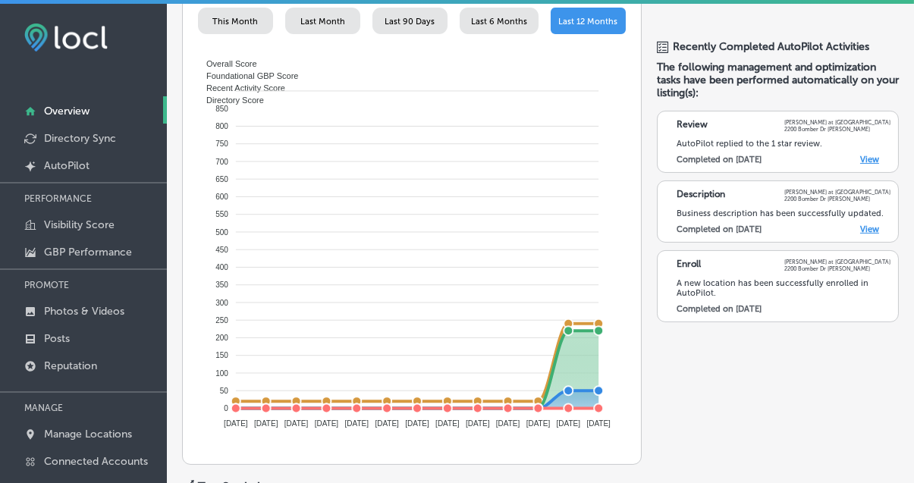
scroll to position [613, 0]
click at [91, 140] on p "Directory Sync" at bounding box center [80, 138] width 72 height 13
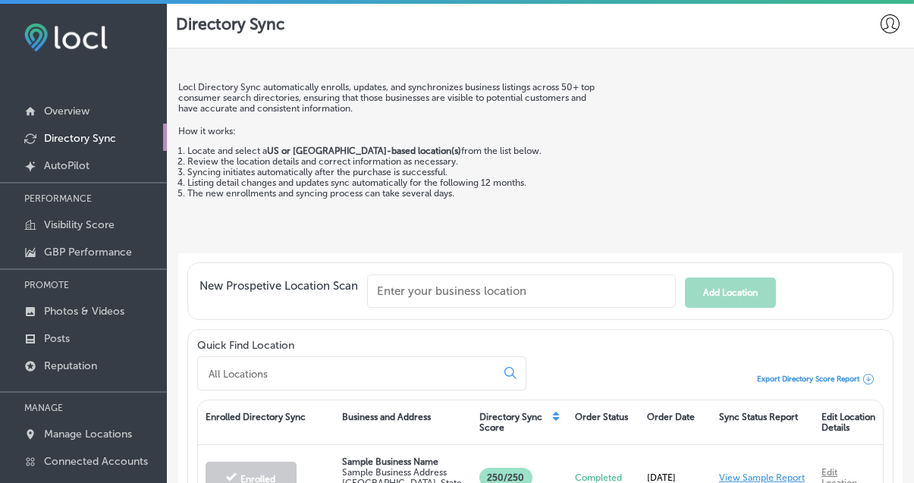
scroll to position [161, 0]
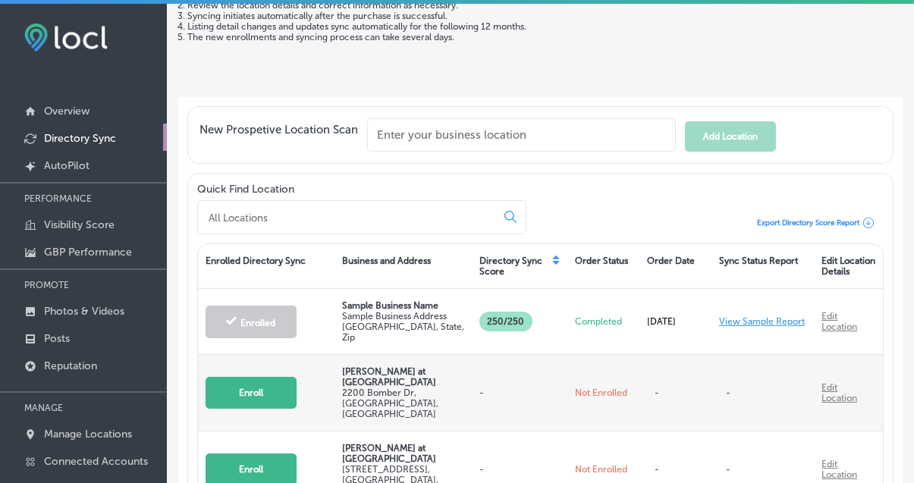
click at [261, 390] on button "Enroll" at bounding box center [251, 393] width 91 height 32
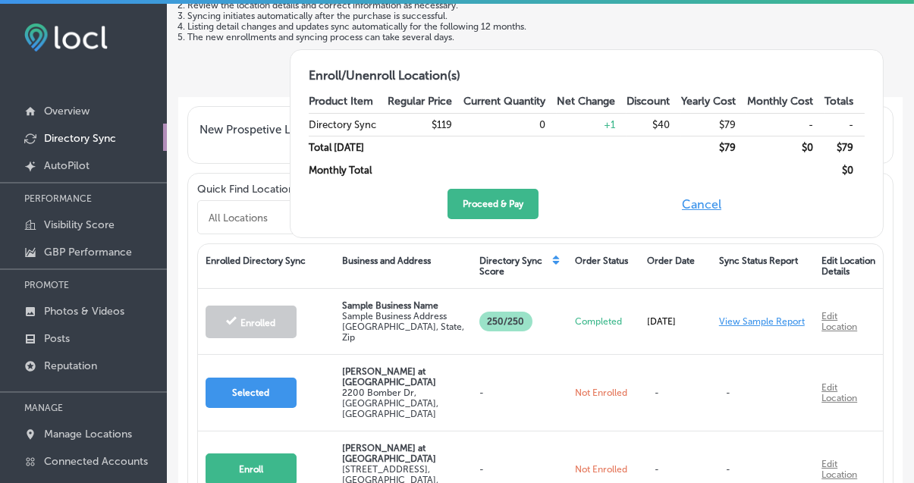
click at [699, 206] on button "Cancel" at bounding box center [701, 204] width 49 height 30
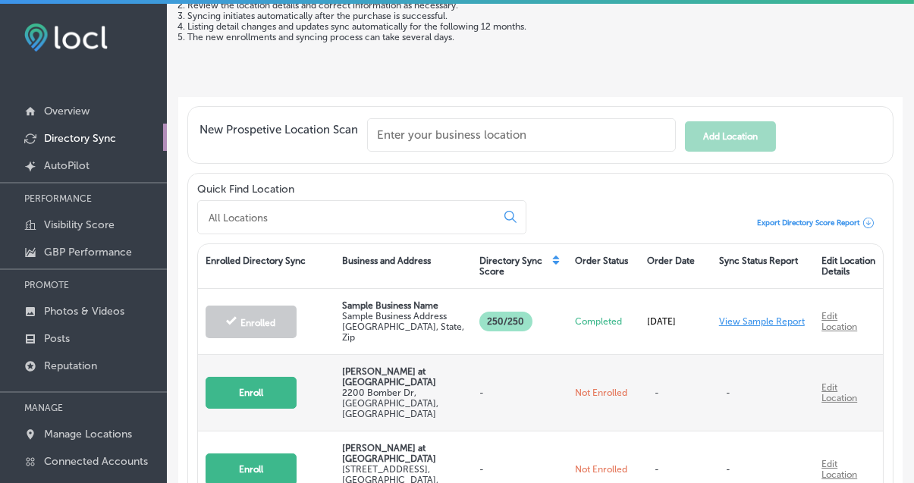
scroll to position [102, 0]
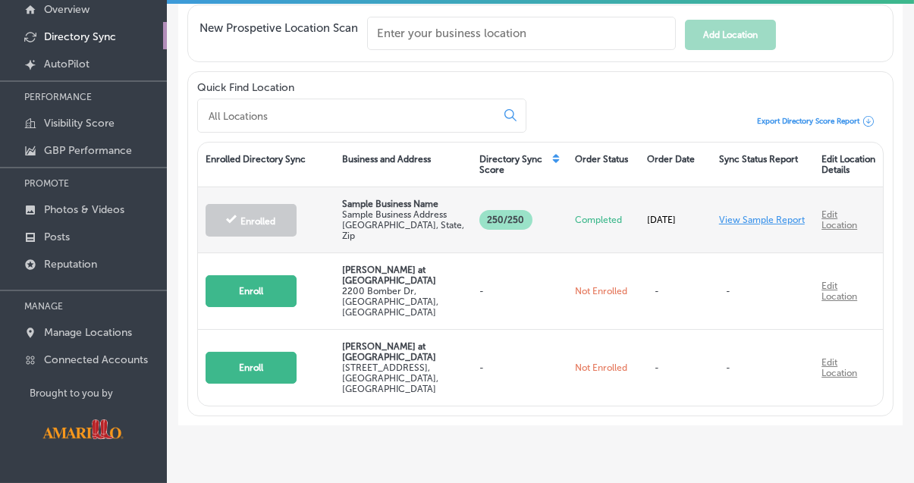
click at [745, 221] on link "View Sample Report" at bounding box center [762, 220] width 86 height 11
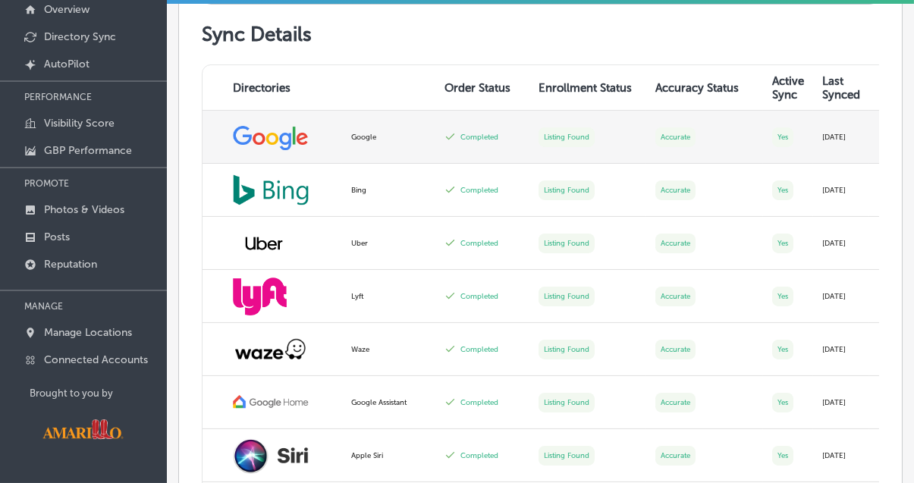
scroll to position [414, 0]
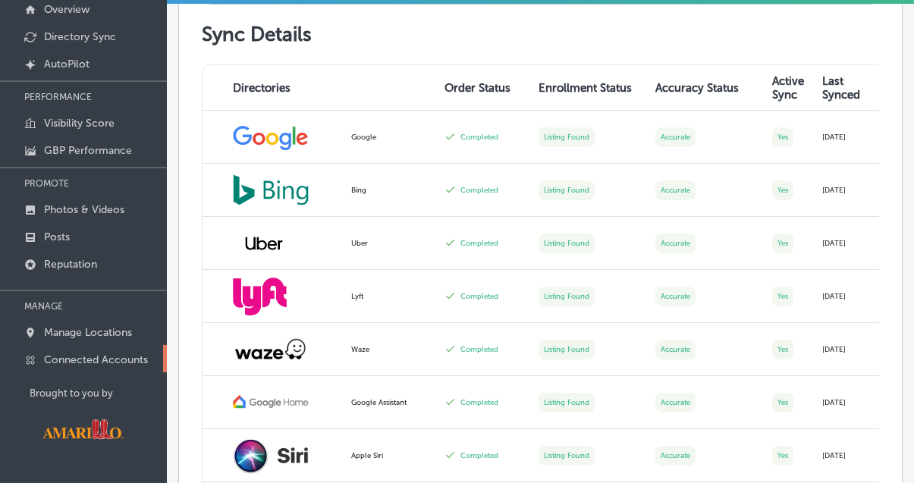
click at [103, 363] on p "Connected Accounts" at bounding box center [96, 360] width 104 height 13
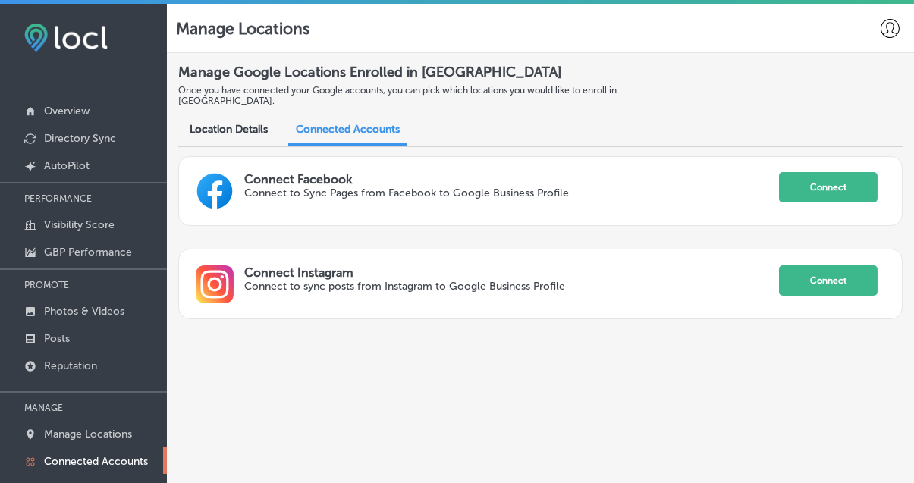
click at [247, 123] on span "Location Details" at bounding box center [229, 129] width 78 height 13
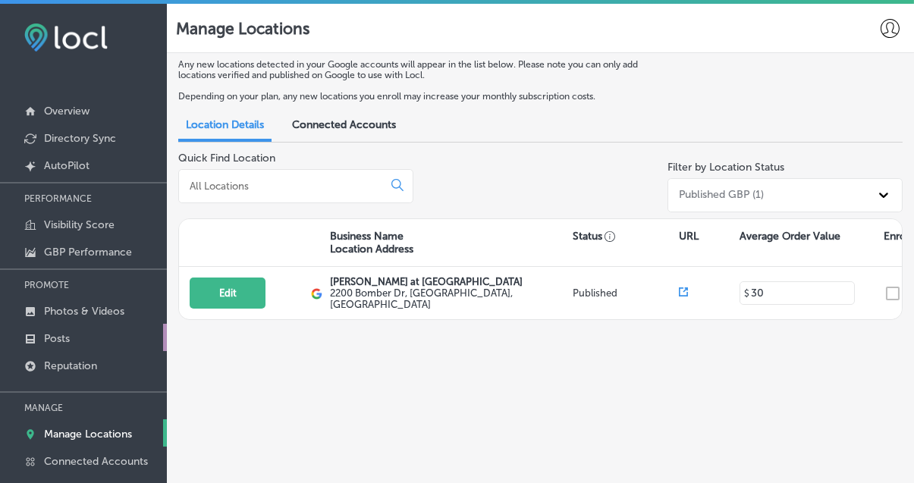
scroll to position [102, 0]
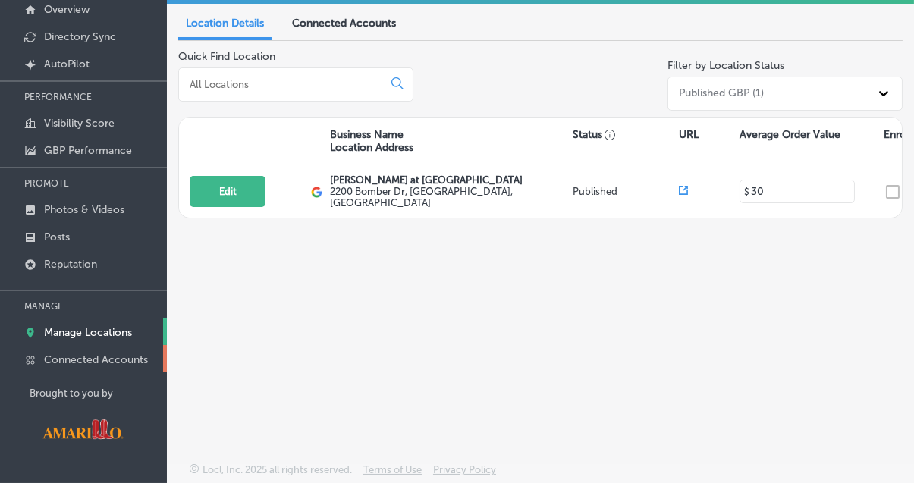
click at [88, 363] on p "Connected Accounts" at bounding box center [96, 360] width 104 height 13
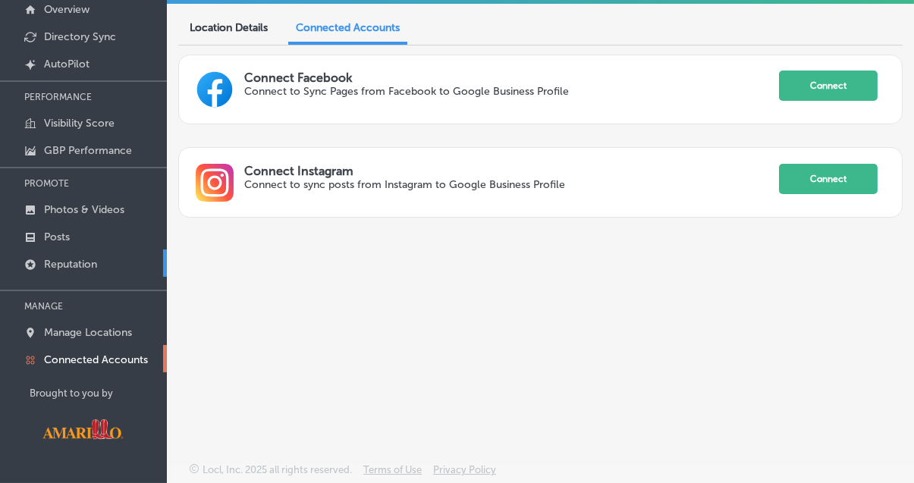
click at [88, 259] on p "Reputation" at bounding box center [70, 264] width 53 height 13
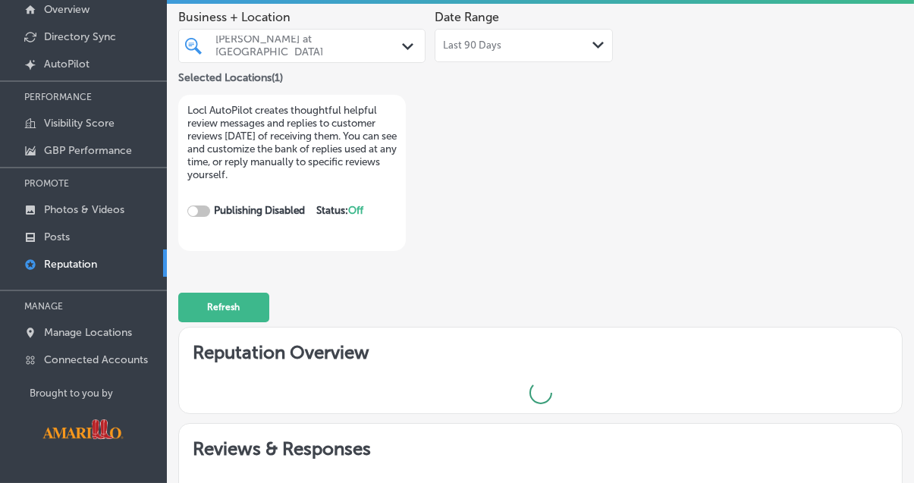
checkbox input "true"
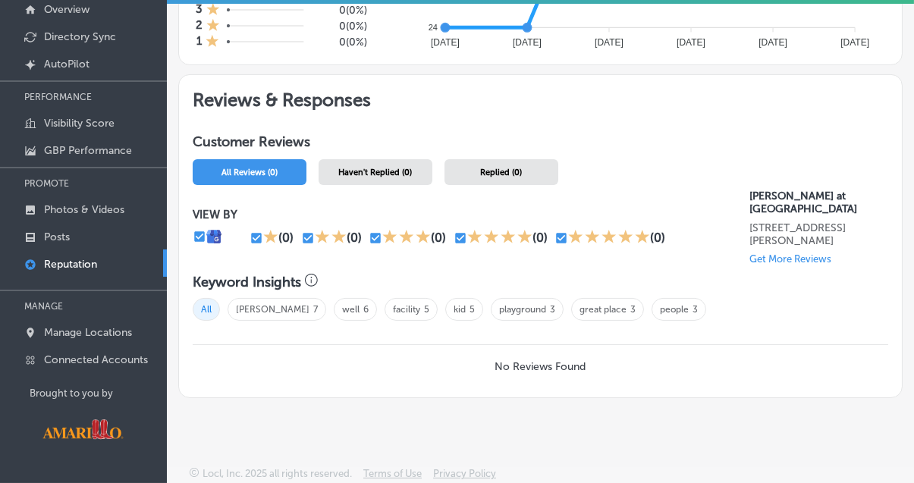
scroll to position [607, 0]
click at [275, 310] on link "travis fields" at bounding box center [273, 309] width 74 height 11
click at [341, 306] on span "well 6" at bounding box center [355, 309] width 43 height 23
click at [393, 308] on link "facility" at bounding box center [406, 309] width 27 height 11
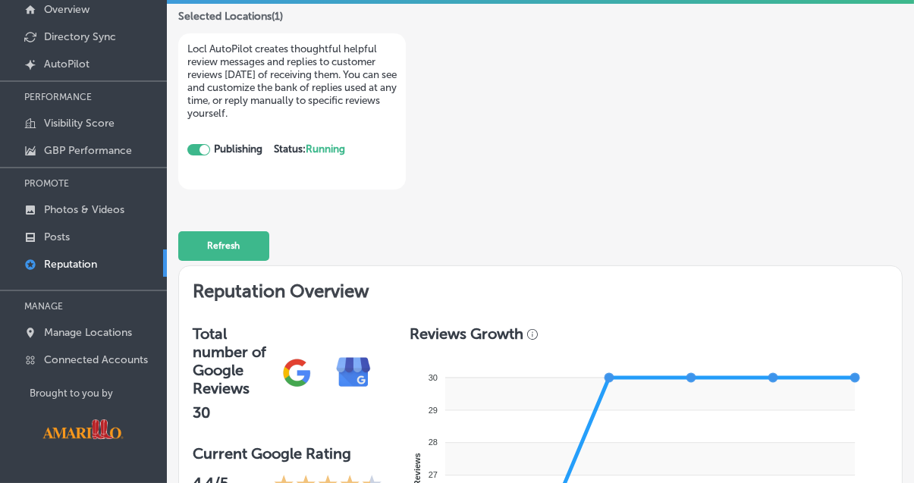
scroll to position [0, 0]
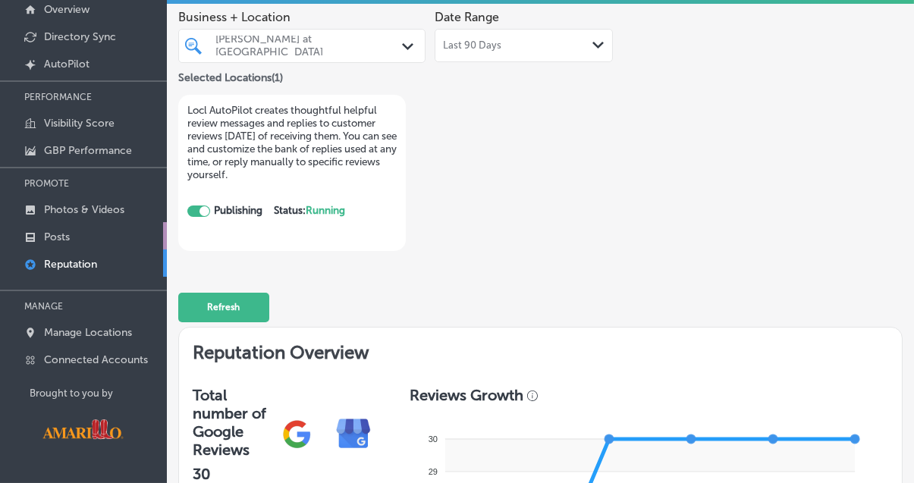
click at [68, 249] on link "Posts" at bounding box center [83, 235] width 167 height 27
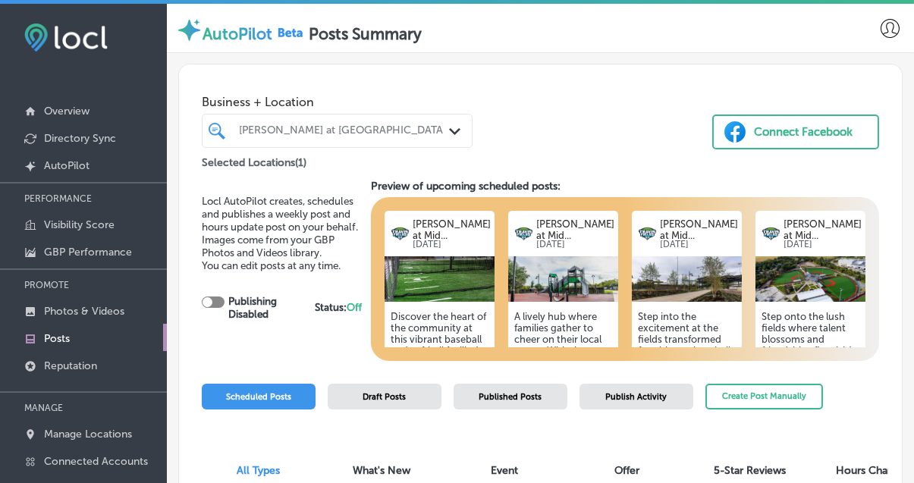
scroll to position [37, 0]
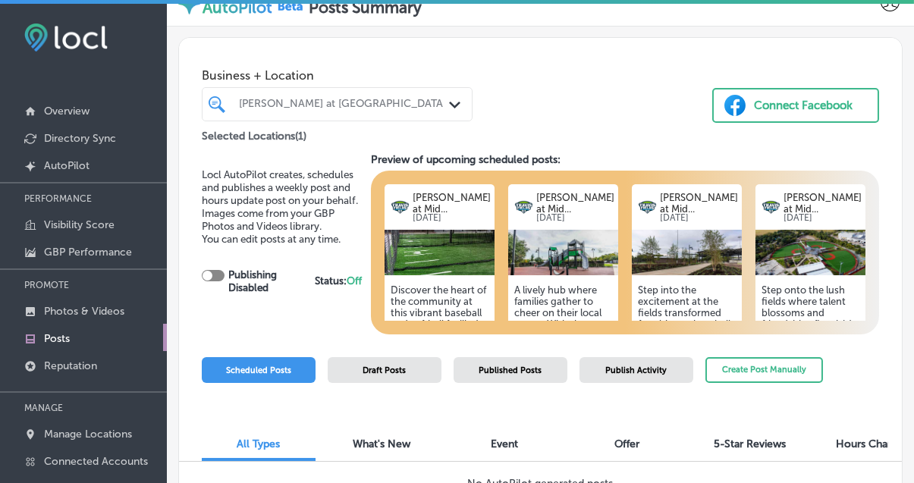
click at [407, 361] on div "Draft Posts" at bounding box center [385, 370] width 114 height 26
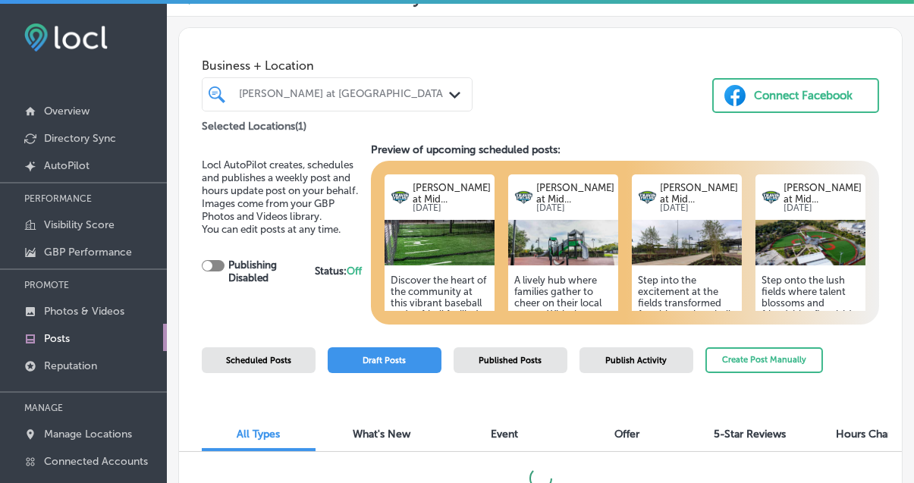
scroll to position [102, 0]
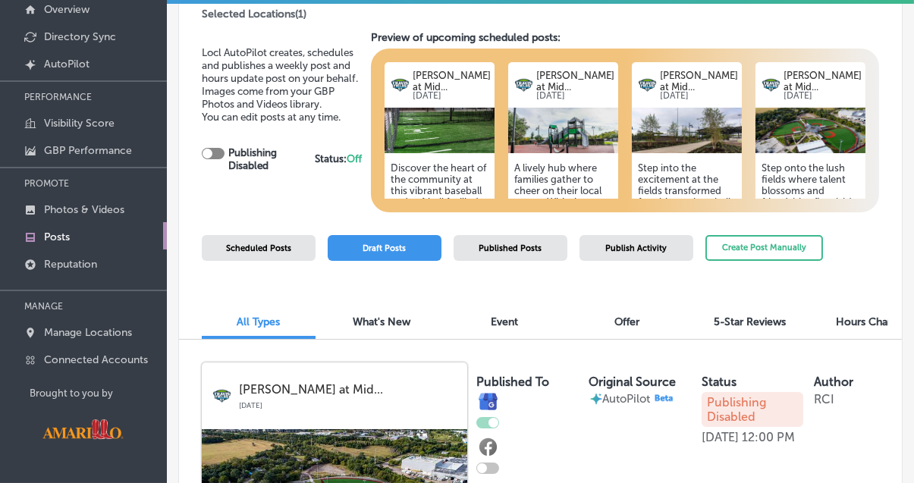
click at [275, 244] on span "Scheduled Posts" at bounding box center [258, 249] width 65 height 10
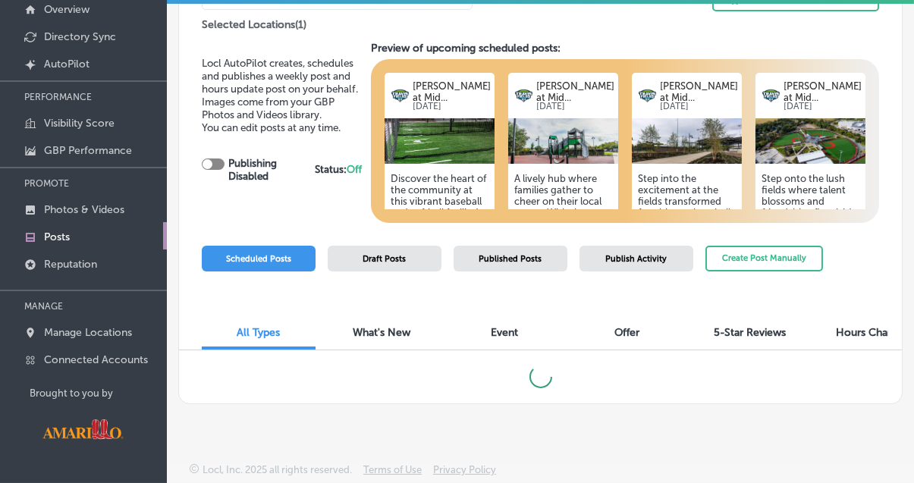
click at [370, 254] on span "Draft Posts" at bounding box center [384, 259] width 43 height 10
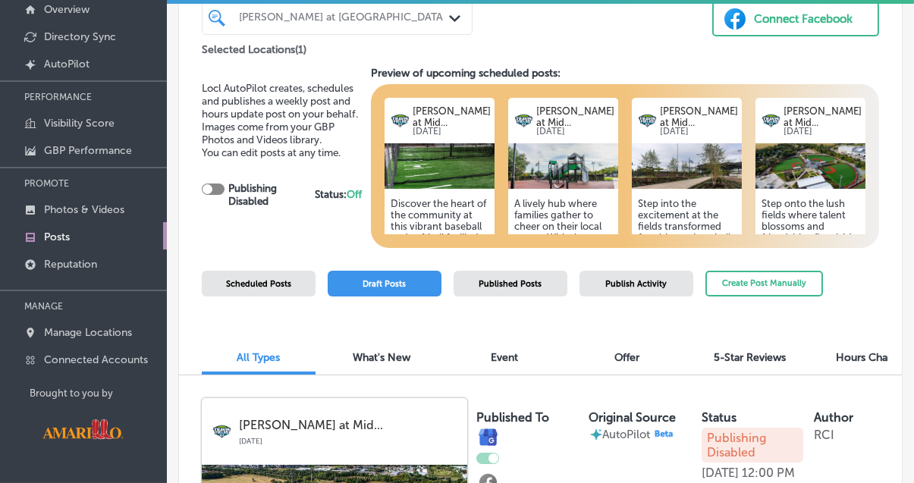
scroll to position [0, 0]
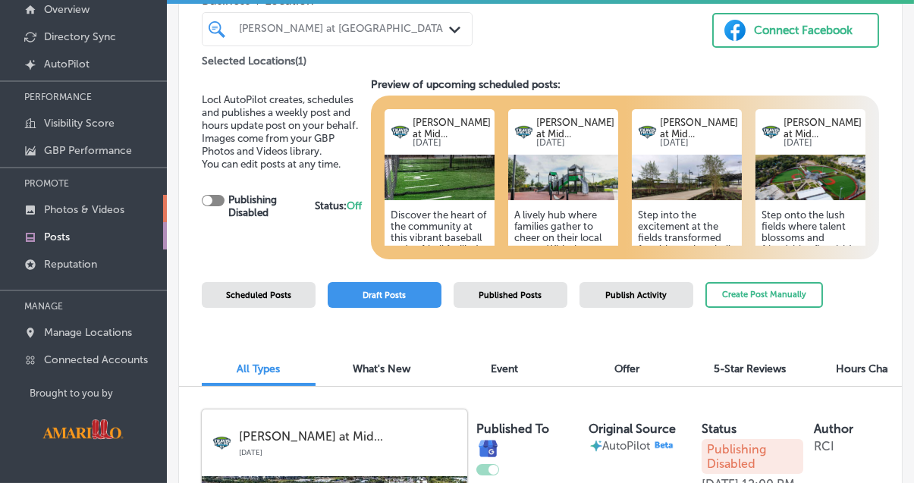
click at [83, 211] on p "Photos & Videos" at bounding box center [84, 209] width 80 height 13
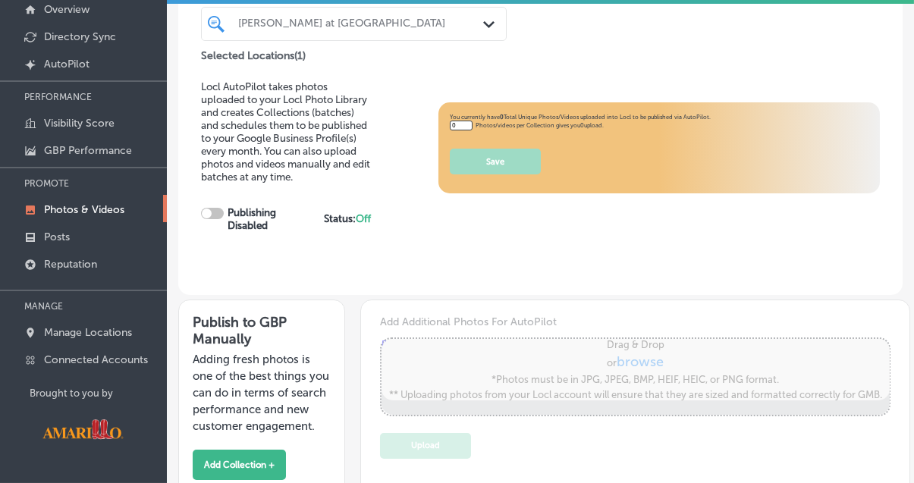
type input "5"
checkbox input "true"
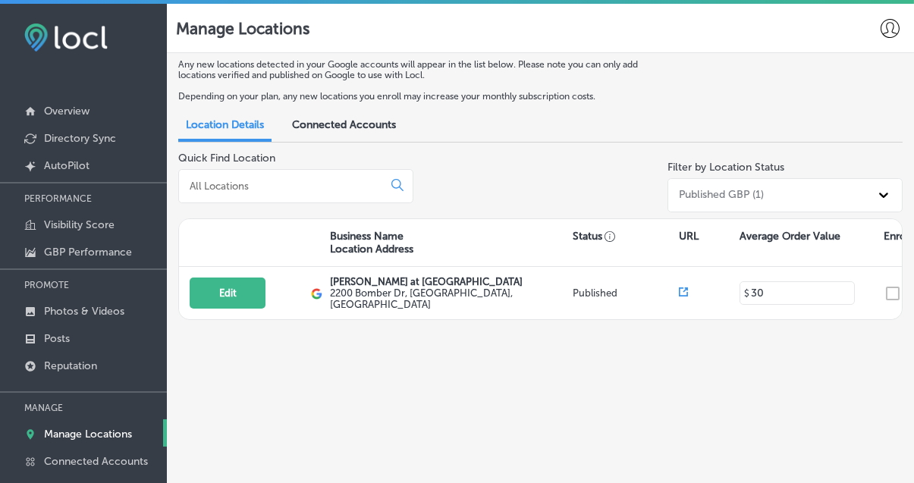
click at [363, 128] on span "Connected Accounts" at bounding box center [344, 124] width 104 height 13
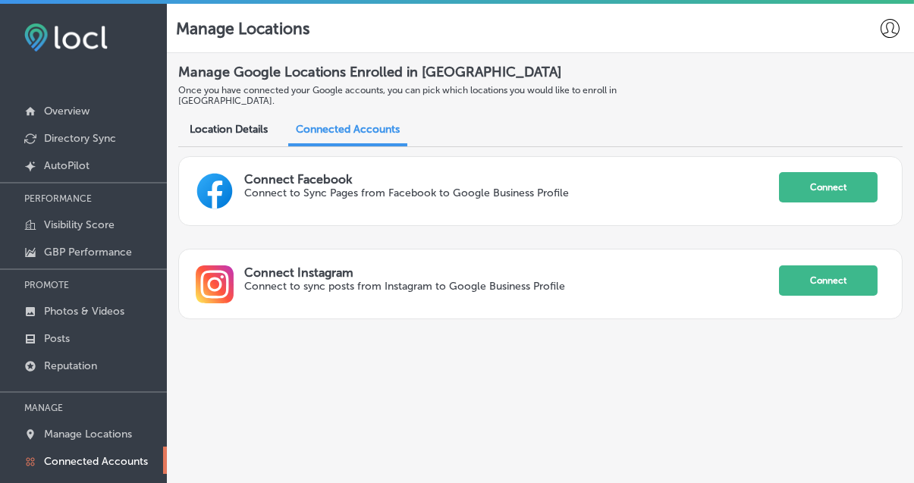
click at [248, 123] on span "Location Details" at bounding box center [229, 129] width 78 height 13
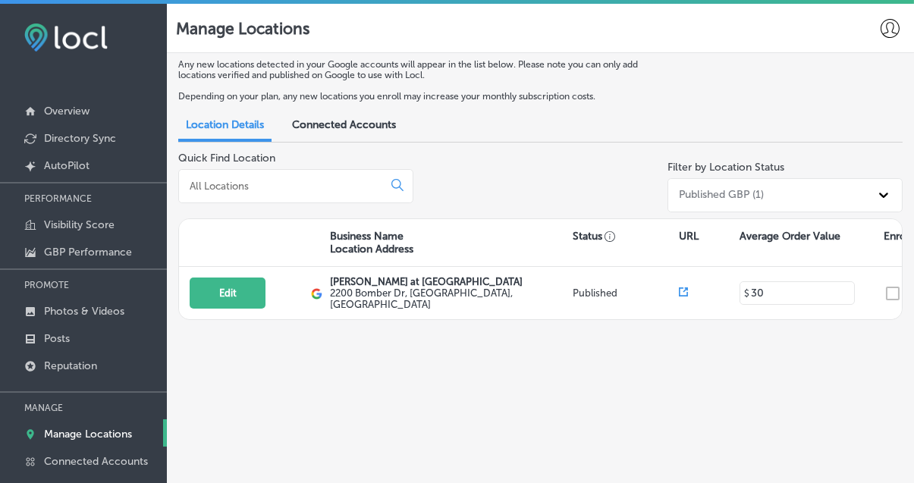
click at [347, 129] on span "Connected Accounts" at bounding box center [344, 124] width 104 height 13
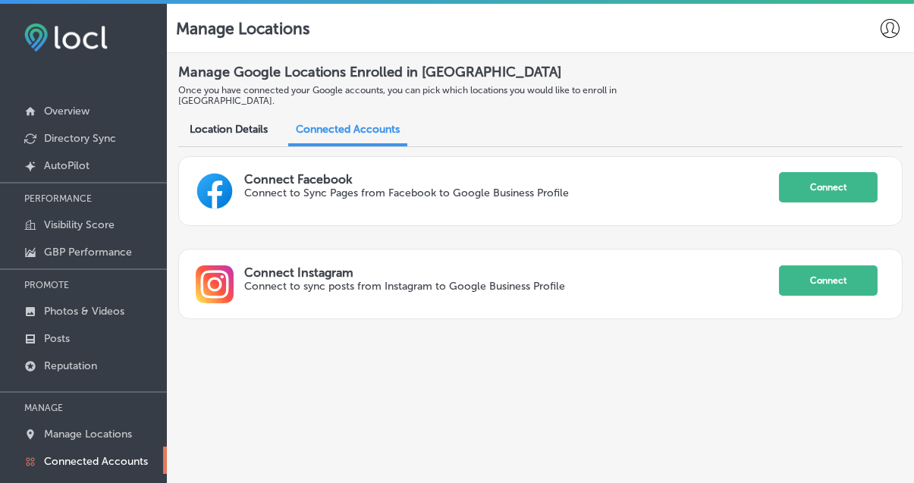
click at [228, 123] on span "Location Details" at bounding box center [229, 129] width 78 height 13
